Goal: Task Accomplishment & Management: Use online tool/utility

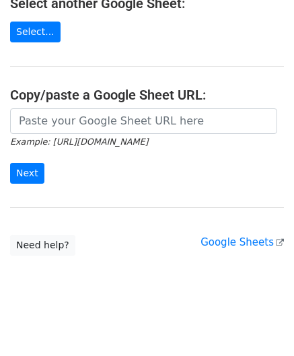
scroll to position [176, 0]
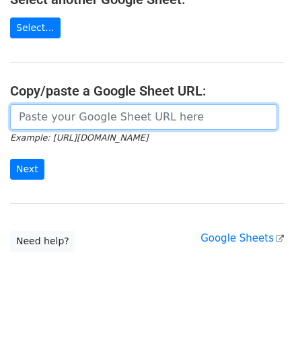
click at [59, 116] on input "url" at bounding box center [143, 117] width 267 height 26
paste input "https://docs.google.com/spreadsheets/d/1wMDaPvUl-RQ6IZVbMUzyoi-m8XPLoghWeF9oVOi…"
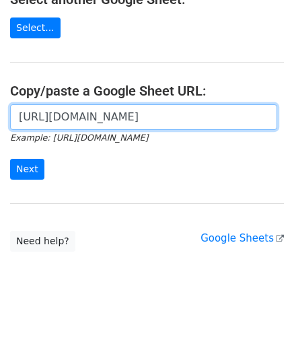
scroll to position [0, 300]
type input "https://docs.google.com/spreadsheets/d/1wMDaPvUl-RQ6IZVbMUzyoi-m8XPLoghWeF9oVOi…"
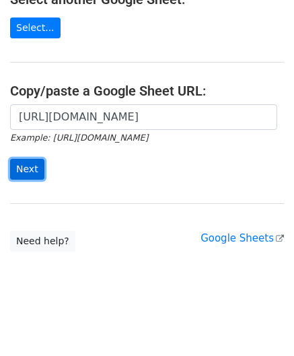
click at [27, 164] on input "Next" at bounding box center [27, 169] width 34 height 21
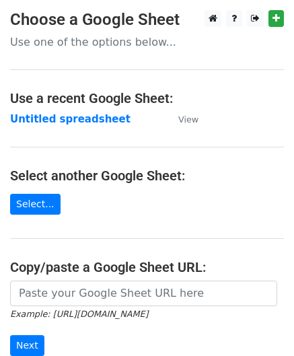
scroll to position [135, 0]
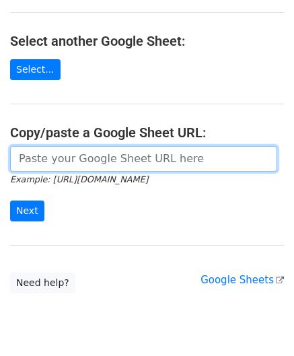
click at [69, 158] on input "url" at bounding box center [143, 159] width 267 height 26
paste input "[URL][DOMAIN_NAME]"
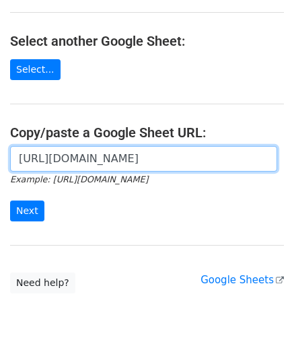
scroll to position [0, 300]
type input "[URL][DOMAIN_NAME]"
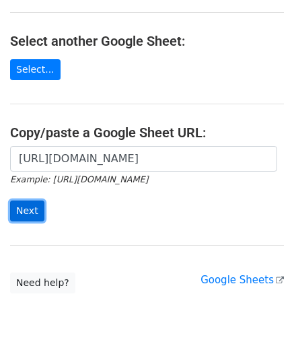
click at [23, 207] on input "Next" at bounding box center [27, 211] width 34 height 21
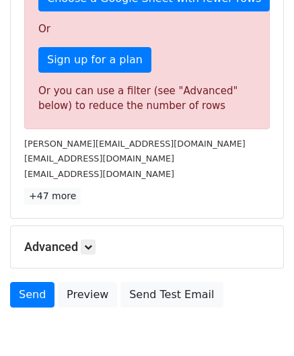
scroll to position [395, 0]
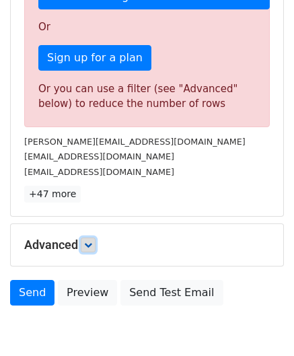
click at [92, 241] on icon at bounding box center [88, 245] width 8 height 8
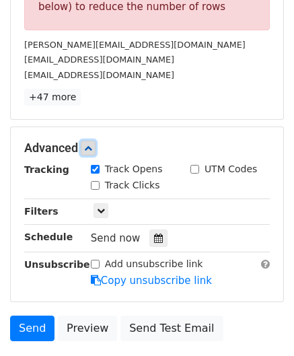
scroll to position [529, 0]
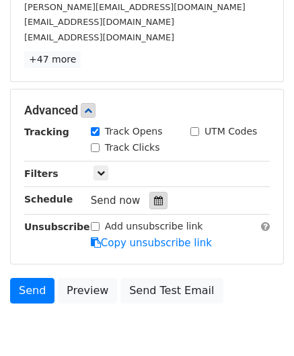
click at [156, 193] on div at bounding box center [158, 201] width 18 height 18
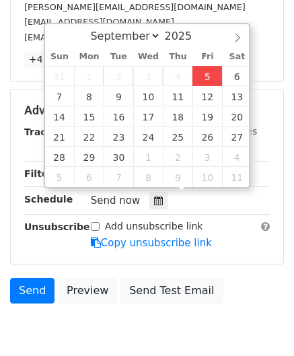
type input "[DATE] 12:00"
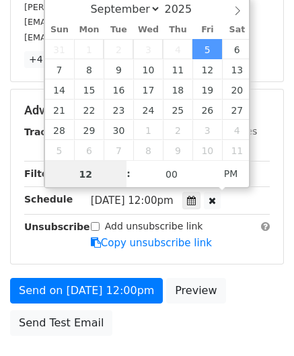
scroll to position [366, 0]
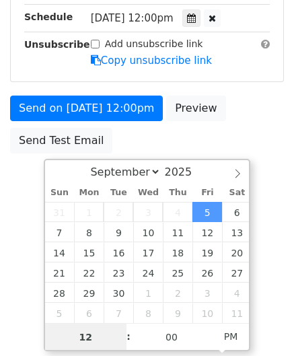
paste input "0"
type input "10"
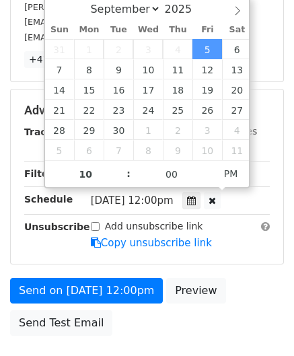
type input "[DATE] 22:00"
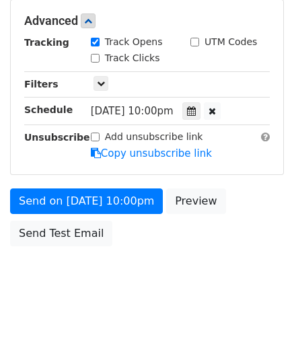
scroll to position [617, 0]
